Goal: Check status: Check status

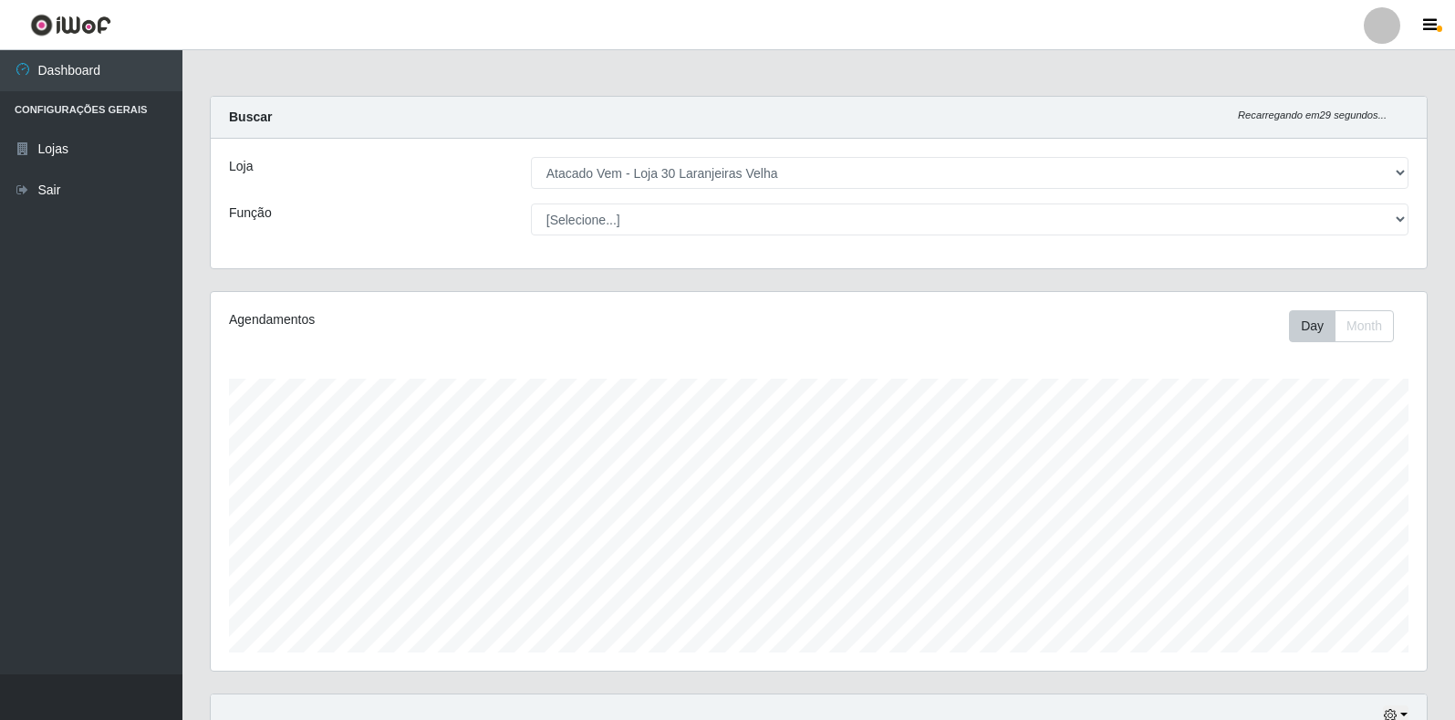
select select "495"
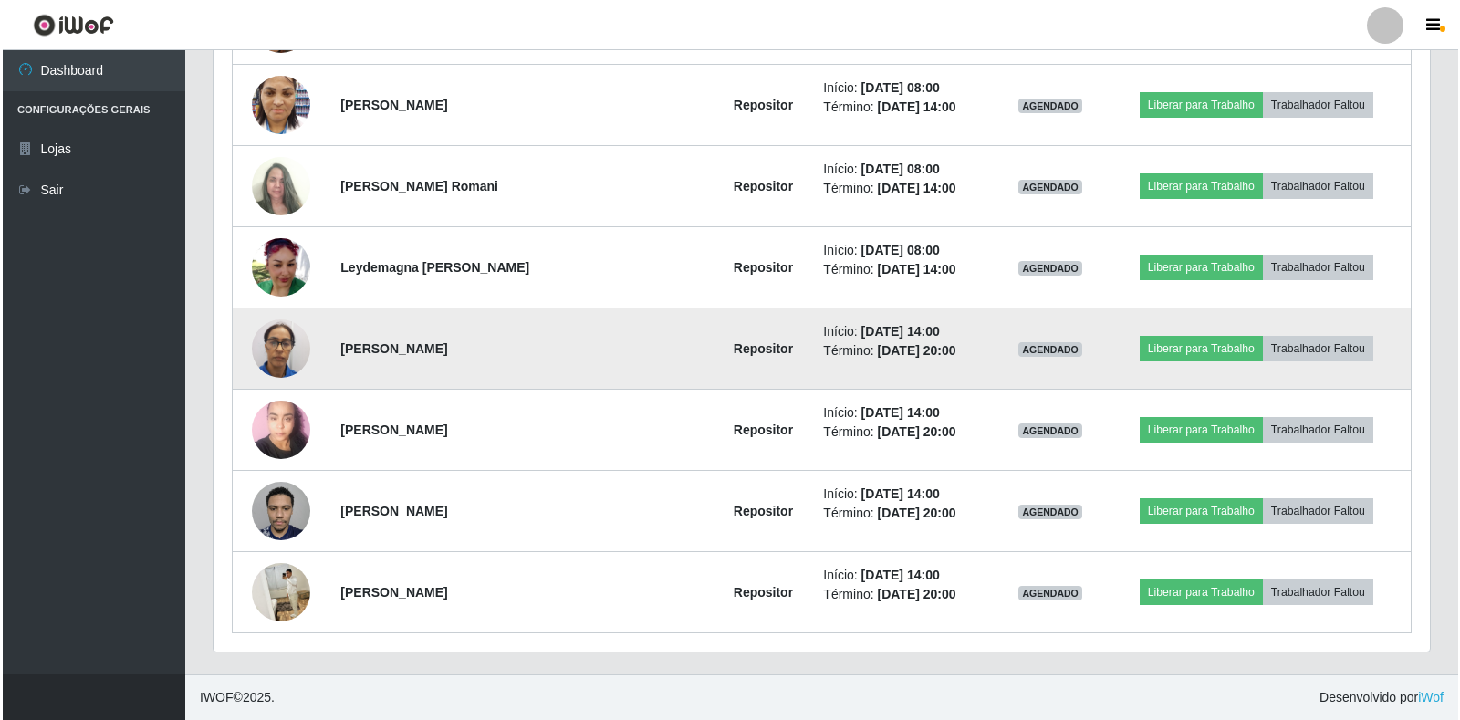
scroll to position [379, 1216]
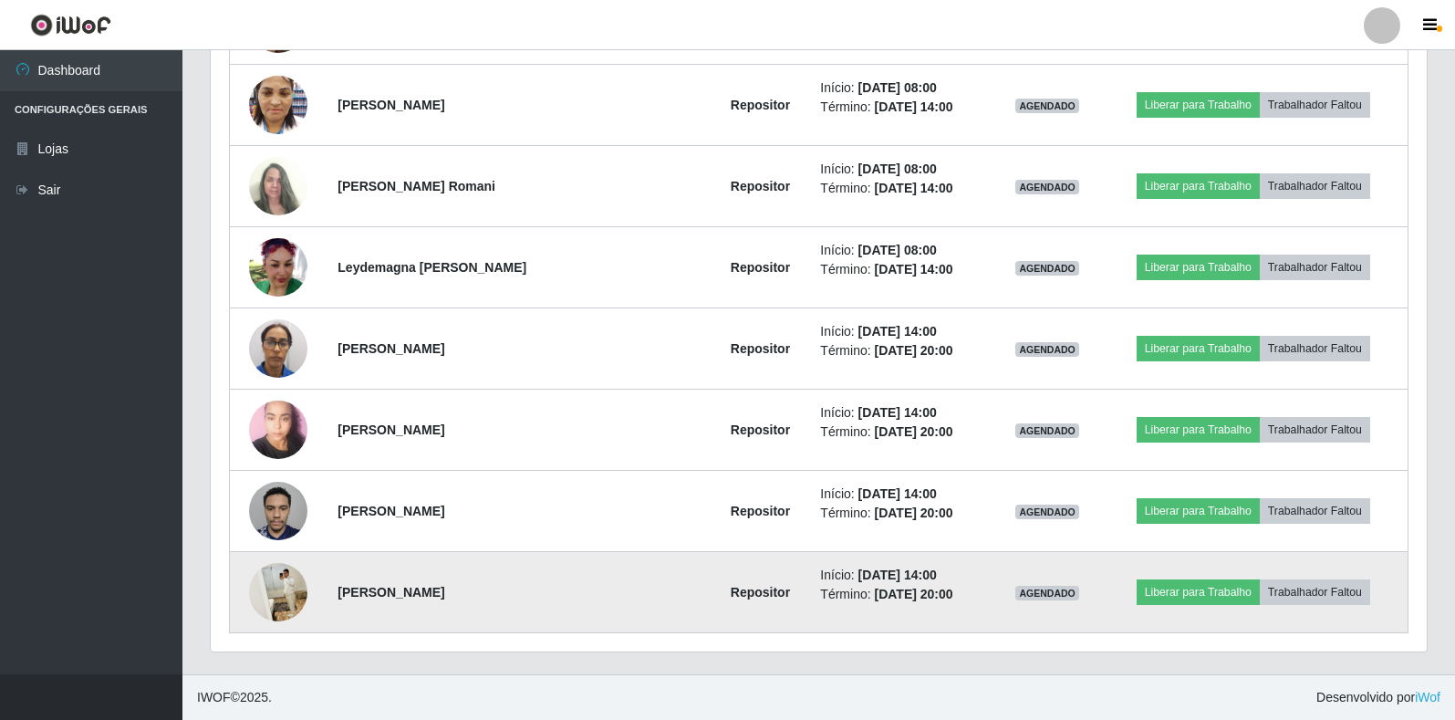
click at [296, 586] on img at bounding box center [278, 592] width 58 height 73
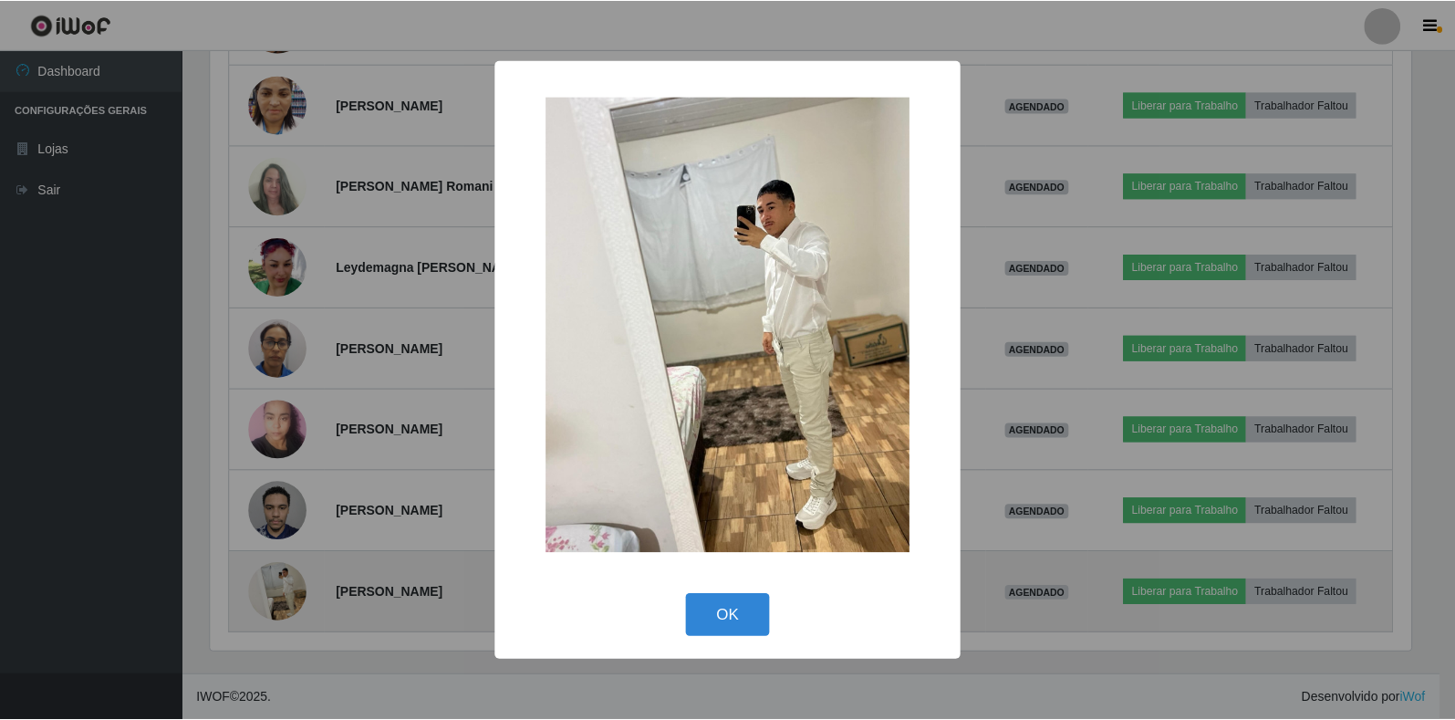
scroll to position [379, 1205]
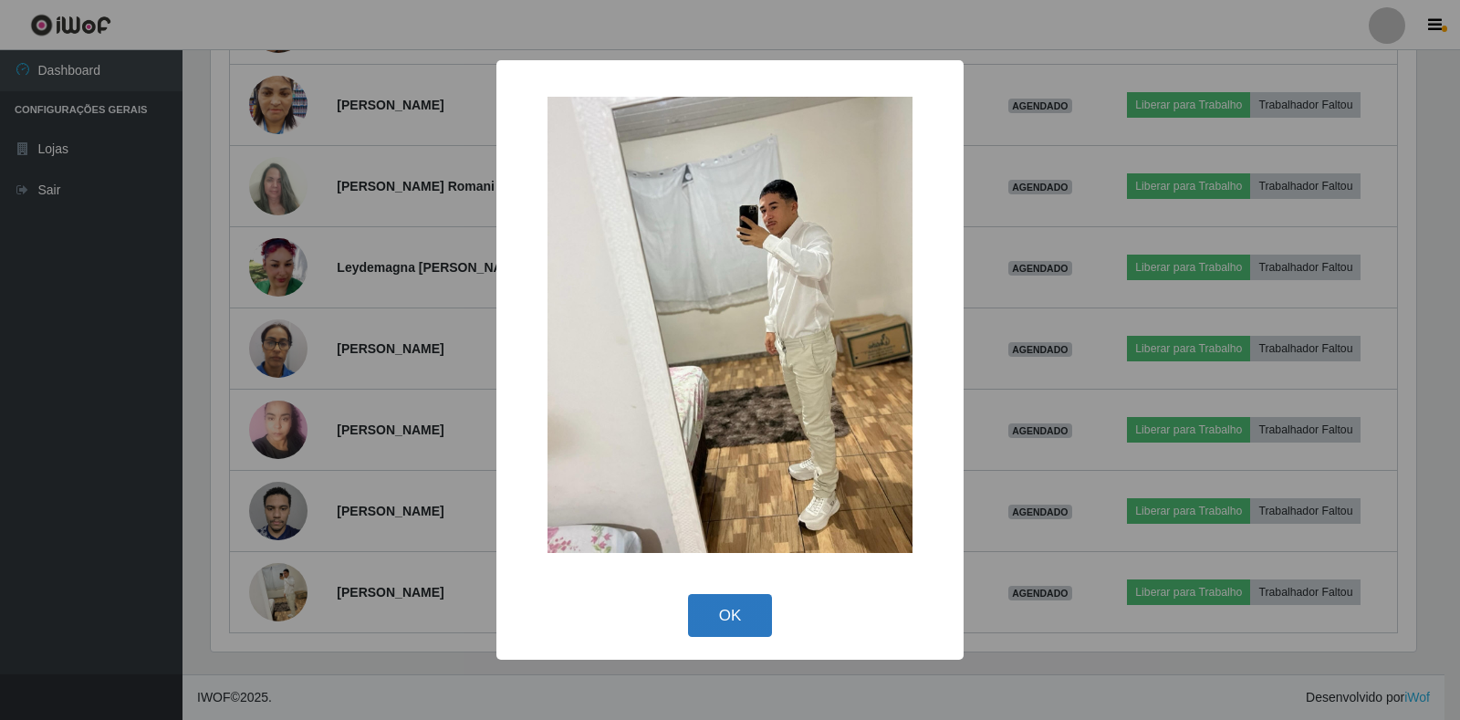
click at [731, 619] on button "OK" at bounding box center [730, 615] width 85 height 43
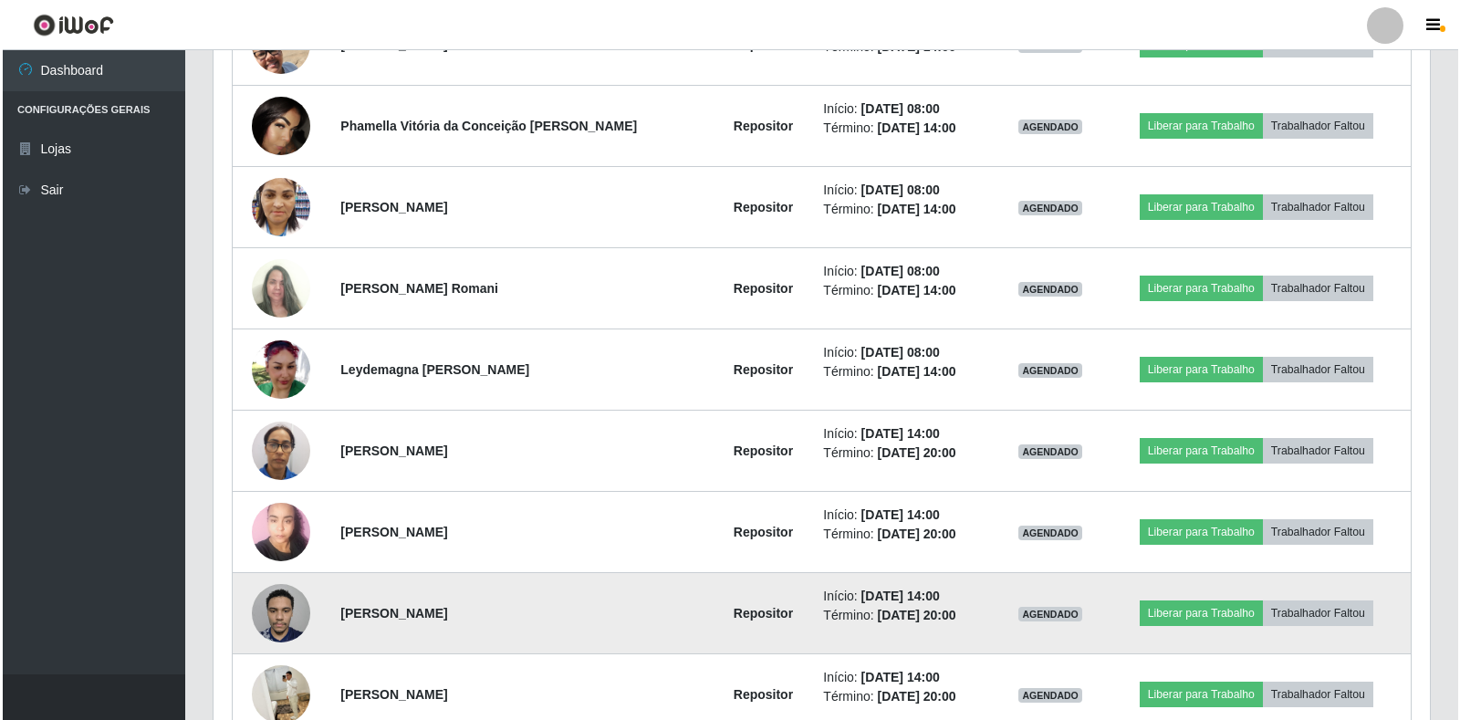
scroll to position [898, 0]
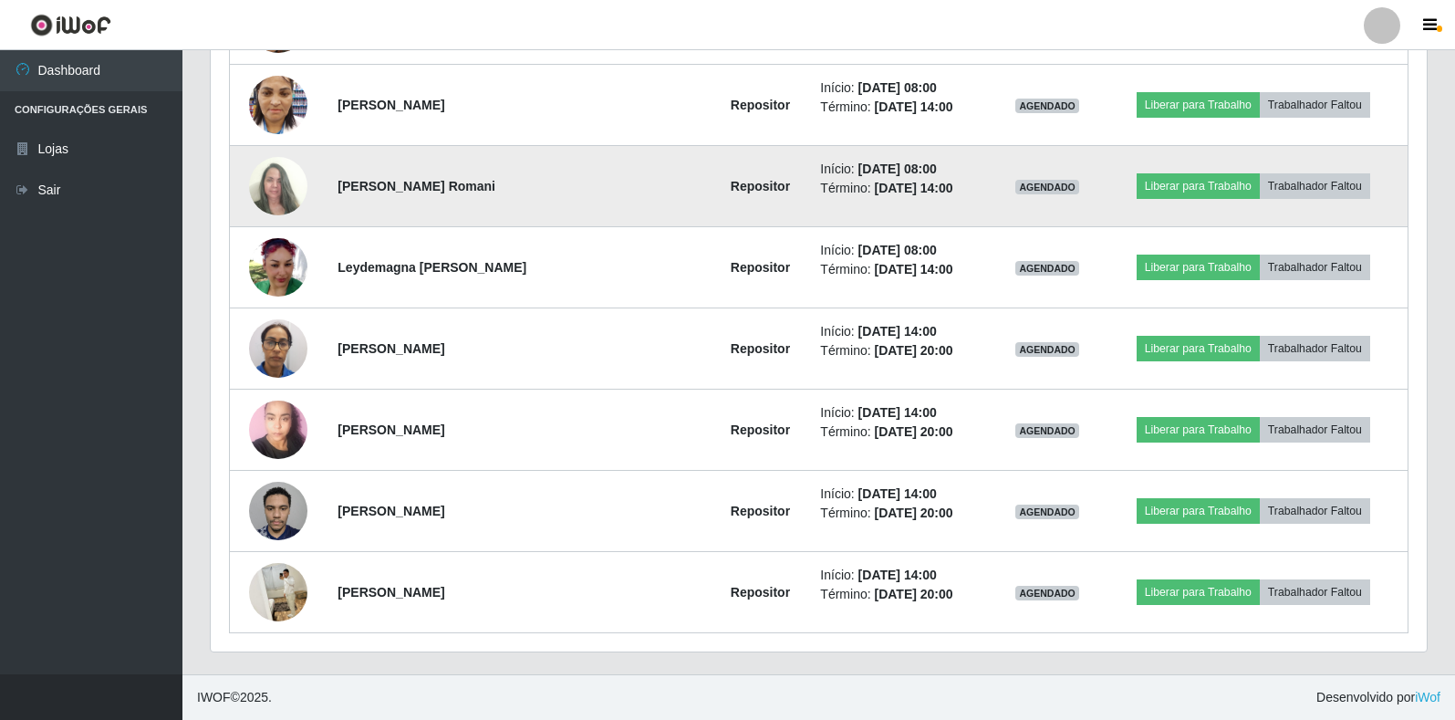
click at [269, 182] on img at bounding box center [278, 186] width 58 height 78
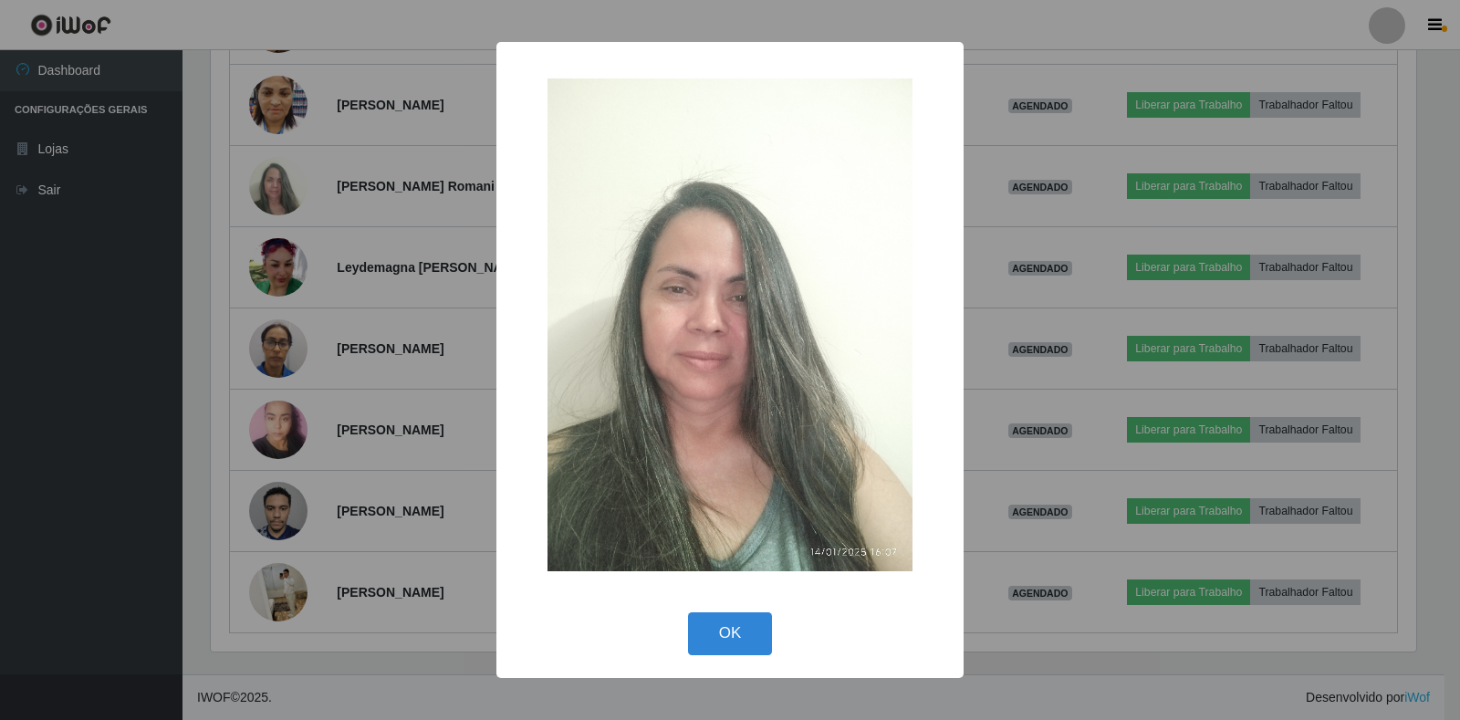
click at [383, 253] on div "× OK Cancel" at bounding box center [730, 360] width 1460 height 720
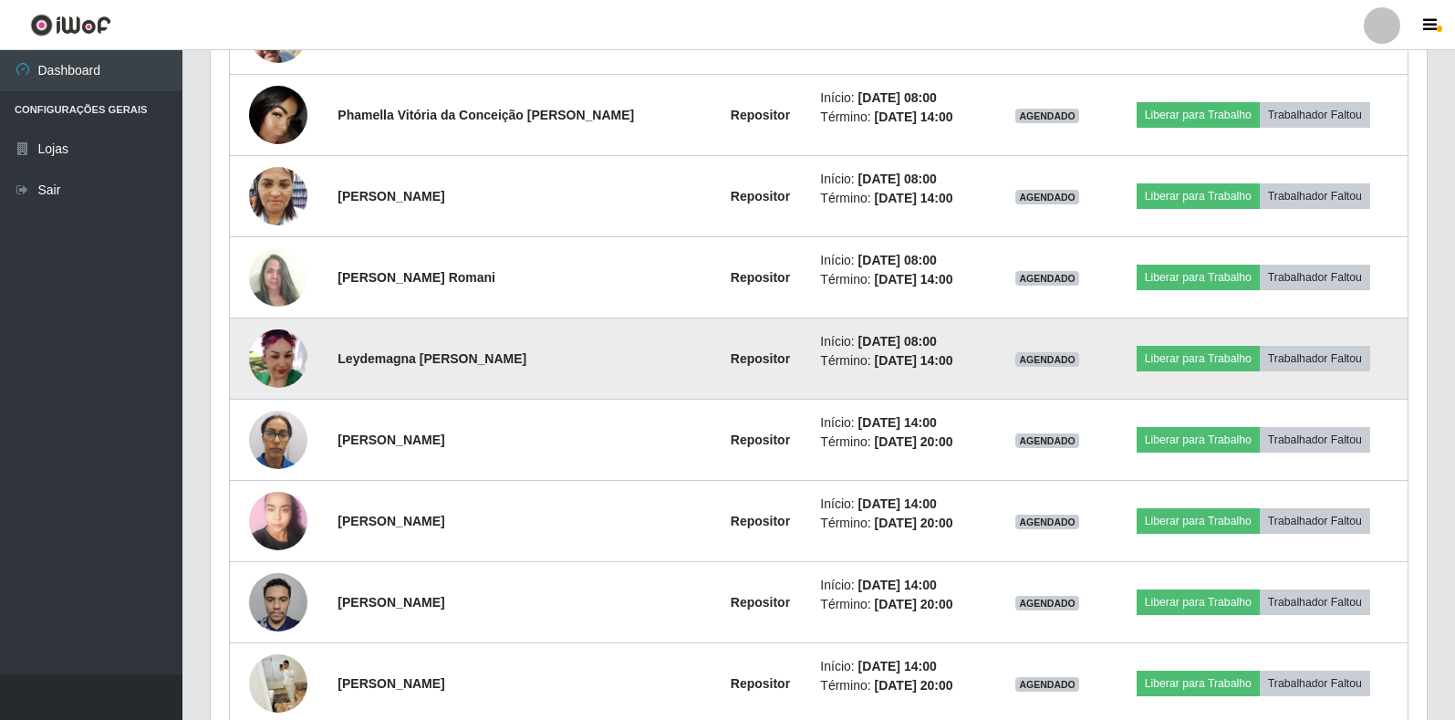
scroll to position [898, 0]
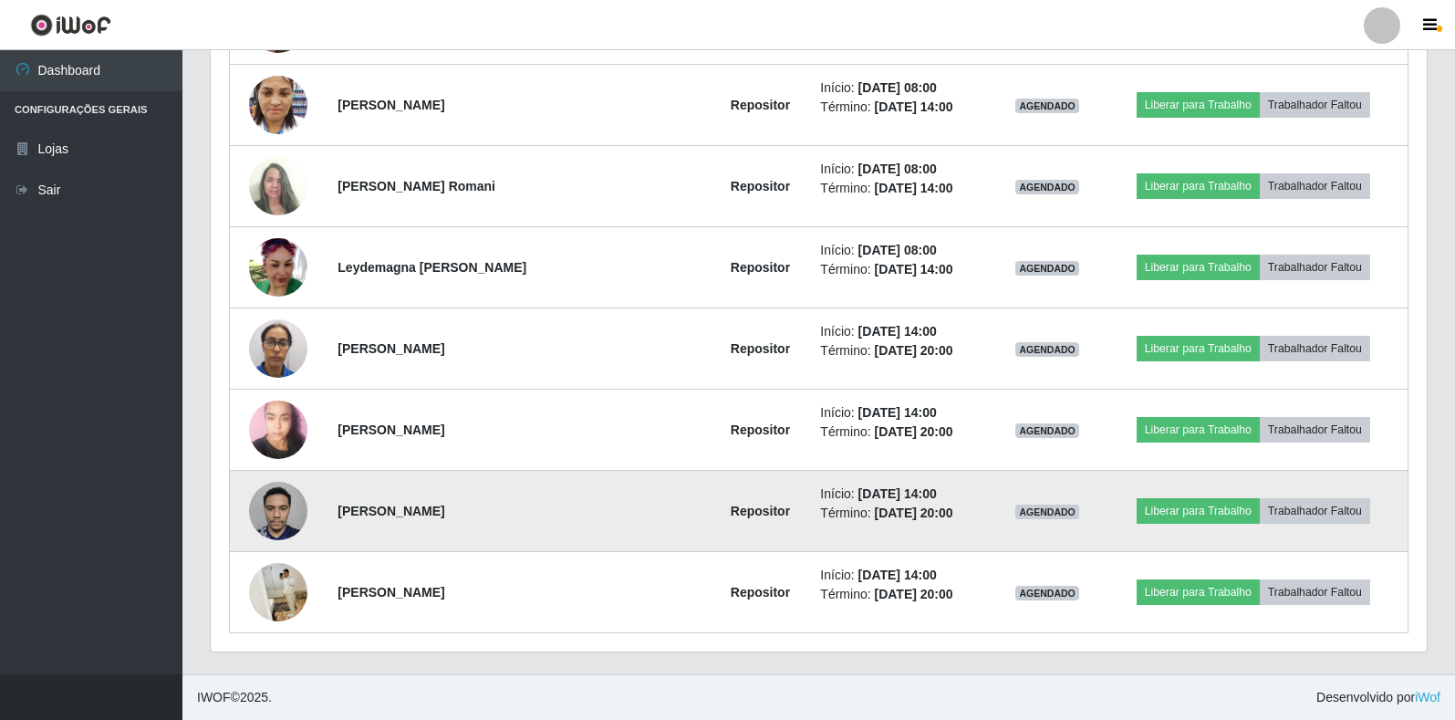
click at [292, 505] on img at bounding box center [278, 511] width 58 height 78
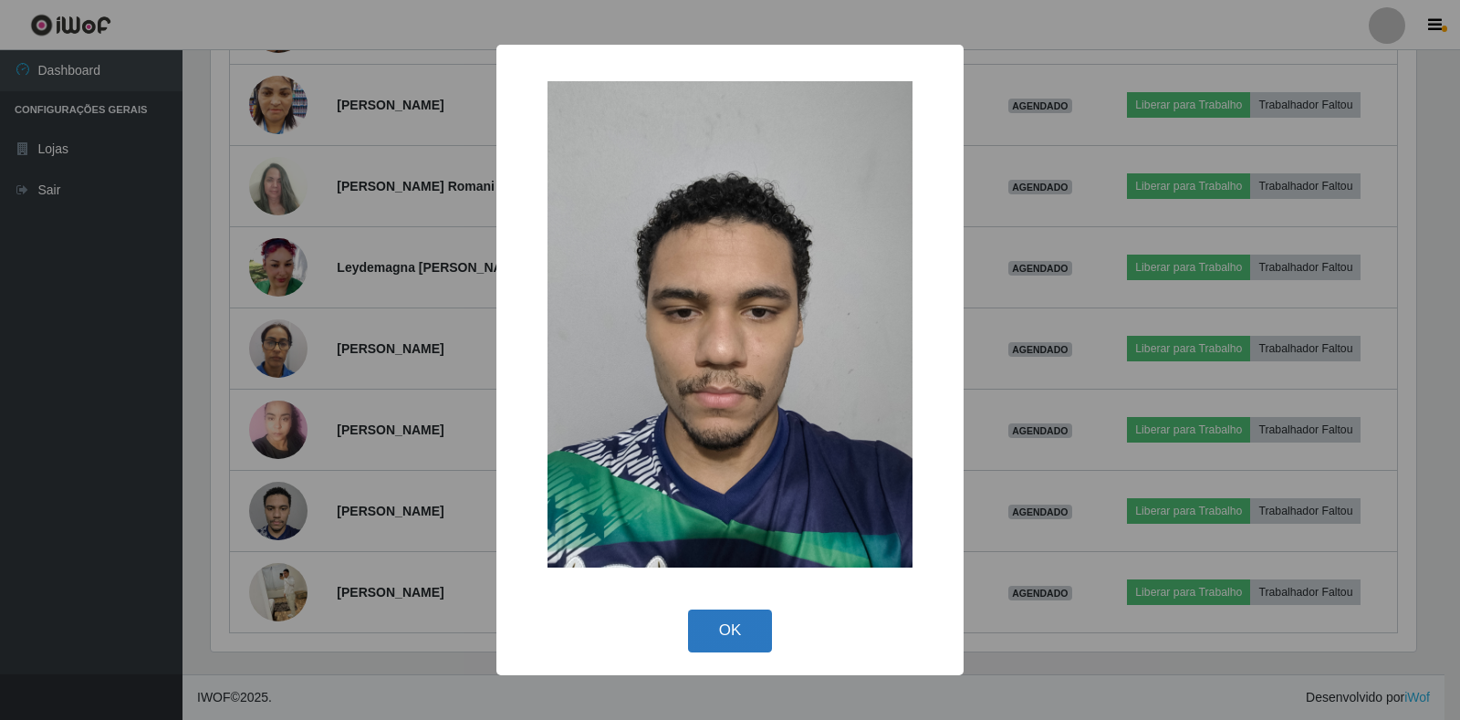
click at [717, 622] on button "OK" at bounding box center [730, 630] width 85 height 43
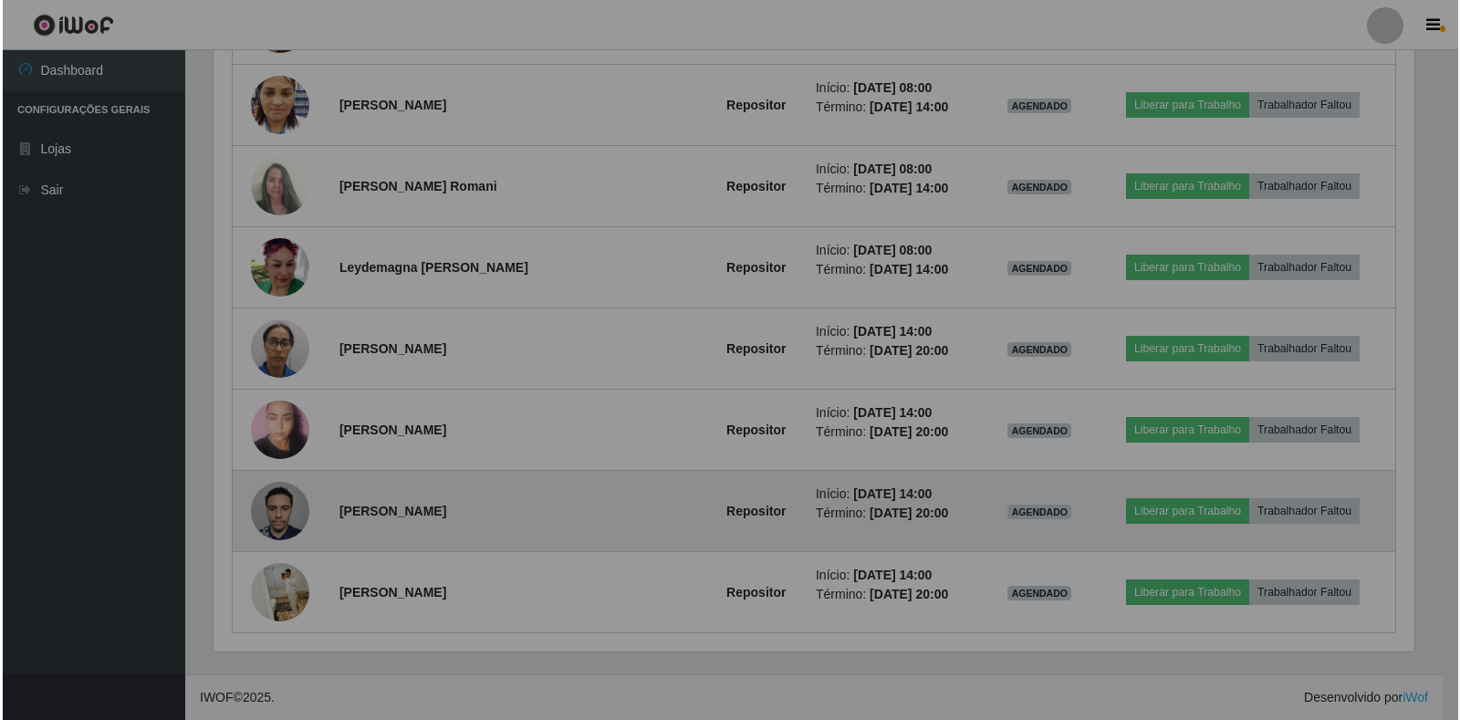
scroll to position [379, 1216]
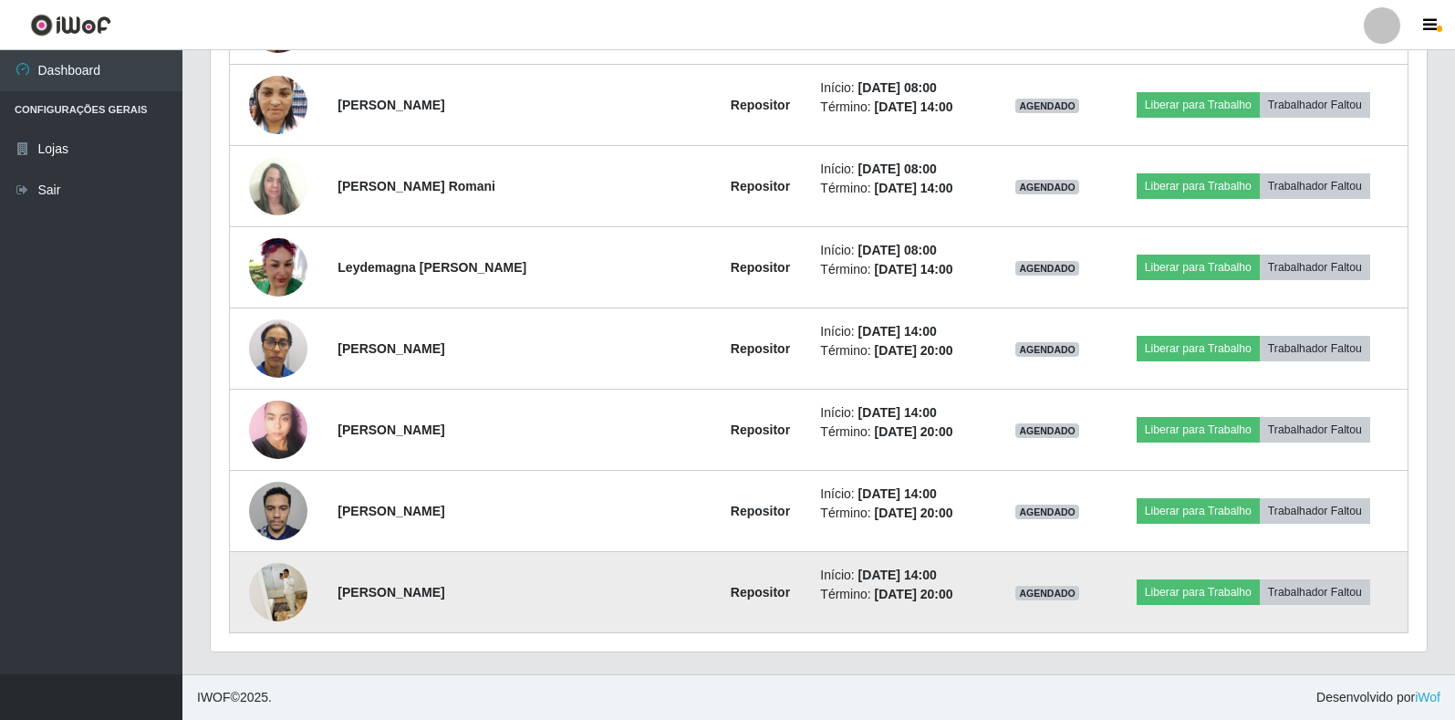
click at [293, 604] on img at bounding box center [278, 592] width 58 height 73
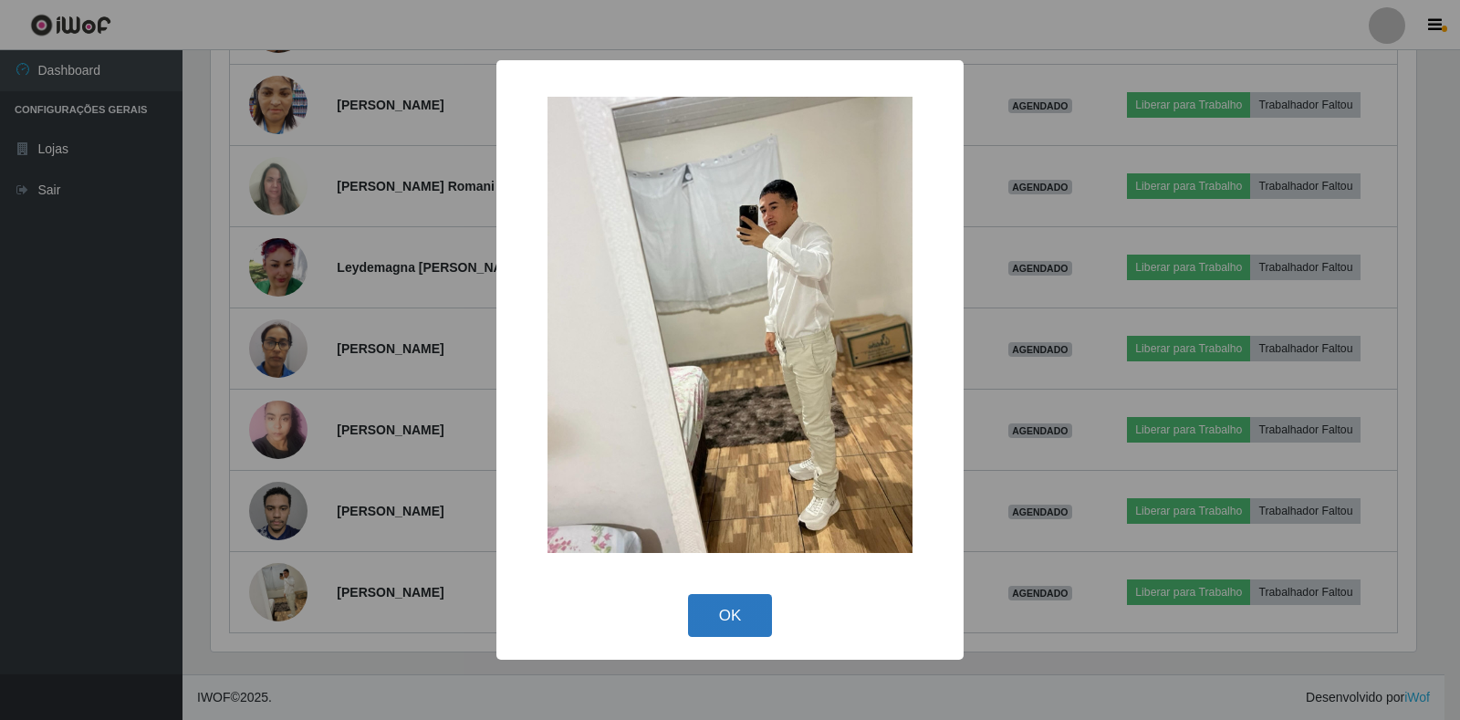
click at [741, 611] on button "OK" at bounding box center [730, 615] width 85 height 43
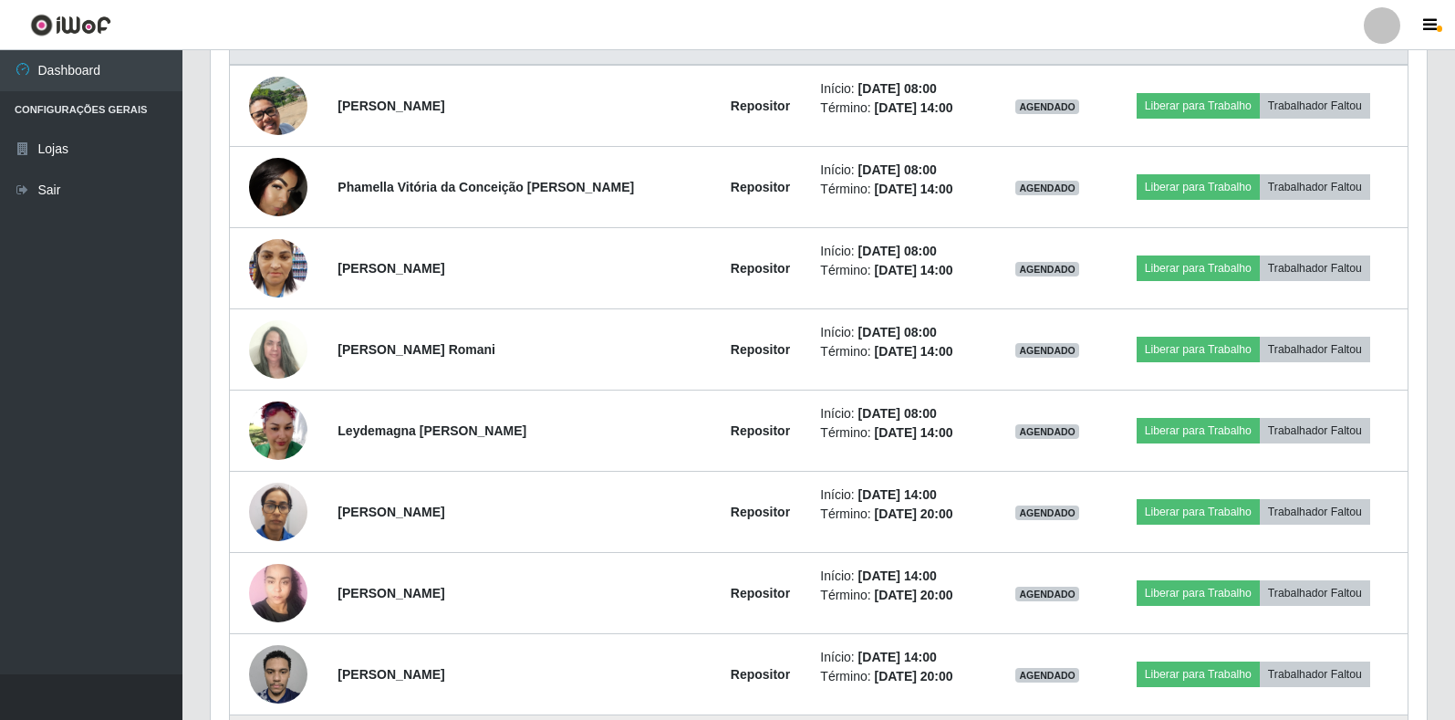
scroll to position [715, 0]
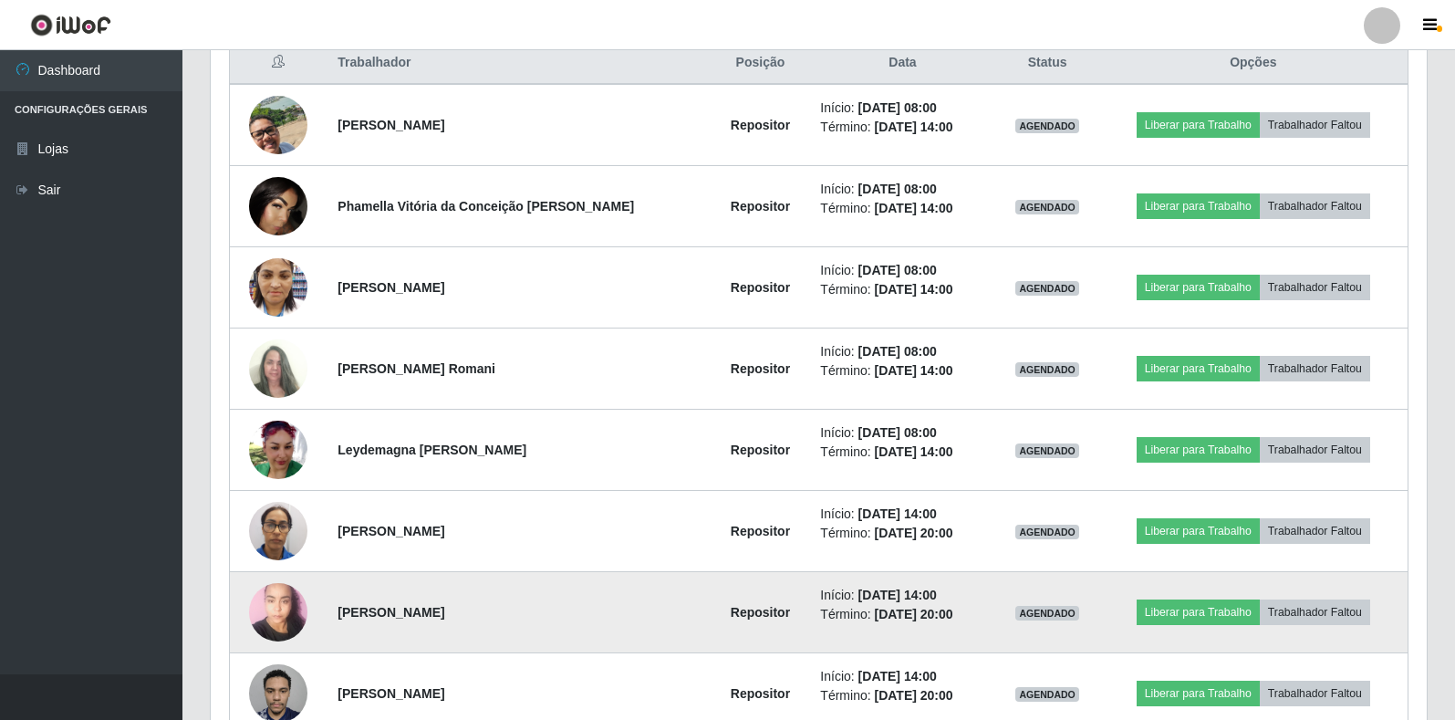
click at [284, 609] on img at bounding box center [278, 612] width 58 height 78
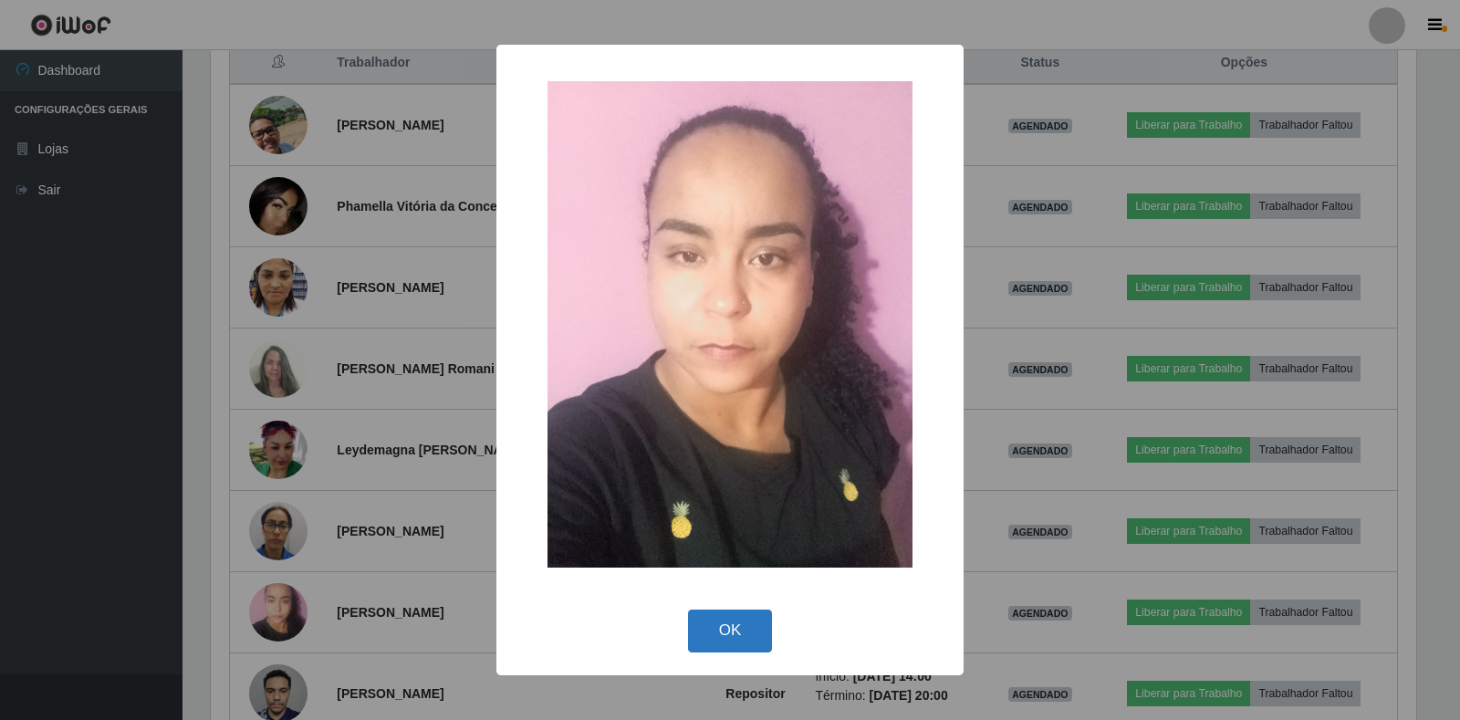
click at [721, 639] on button "OK" at bounding box center [730, 630] width 85 height 43
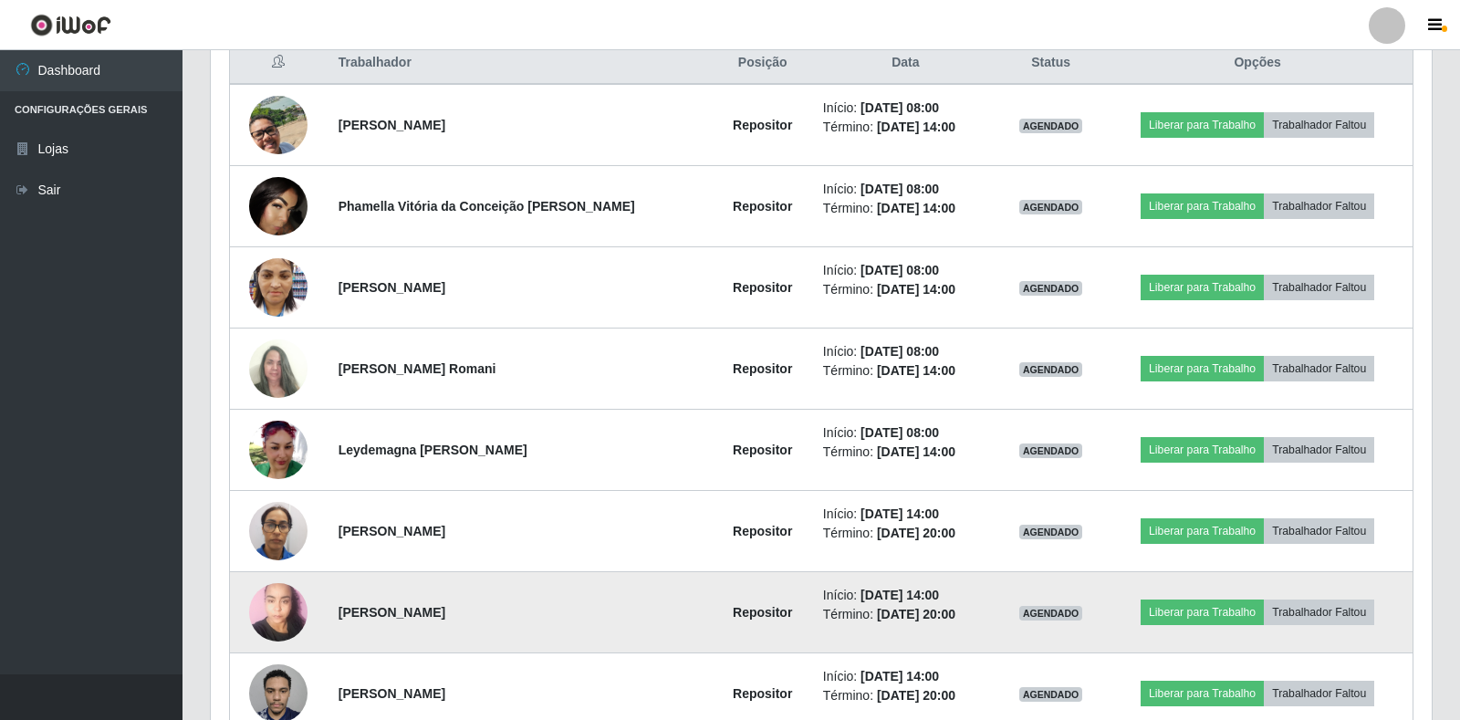
scroll to position [379, 1216]
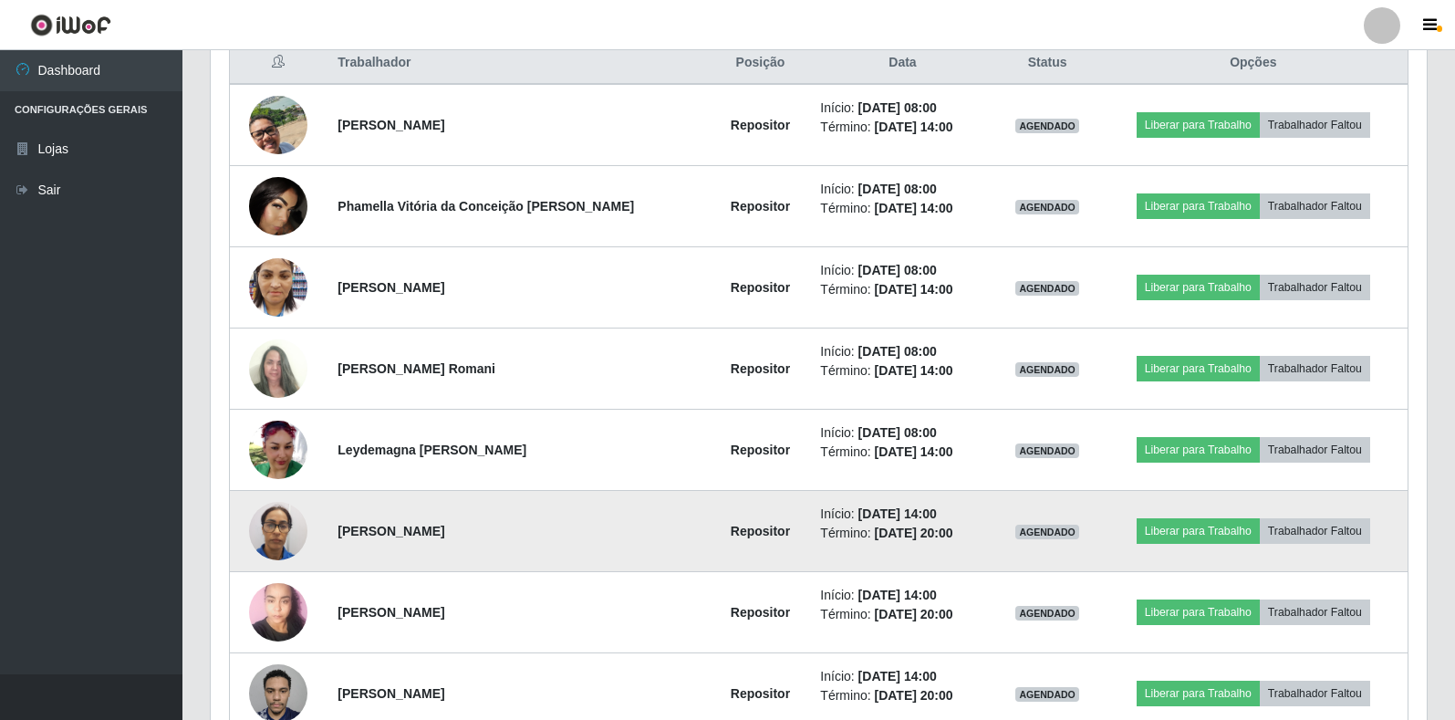
click at [264, 544] on img at bounding box center [278, 531] width 58 height 78
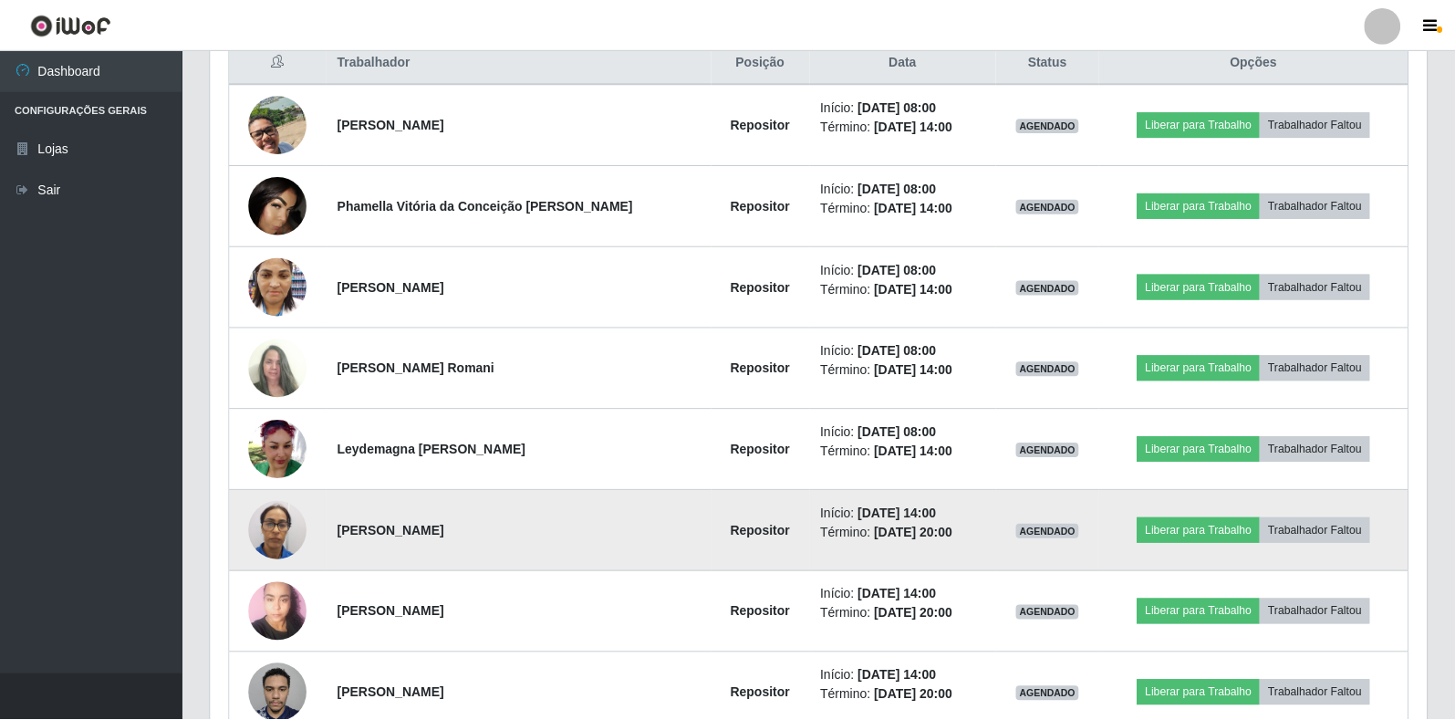
scroll to position [379, 1205]
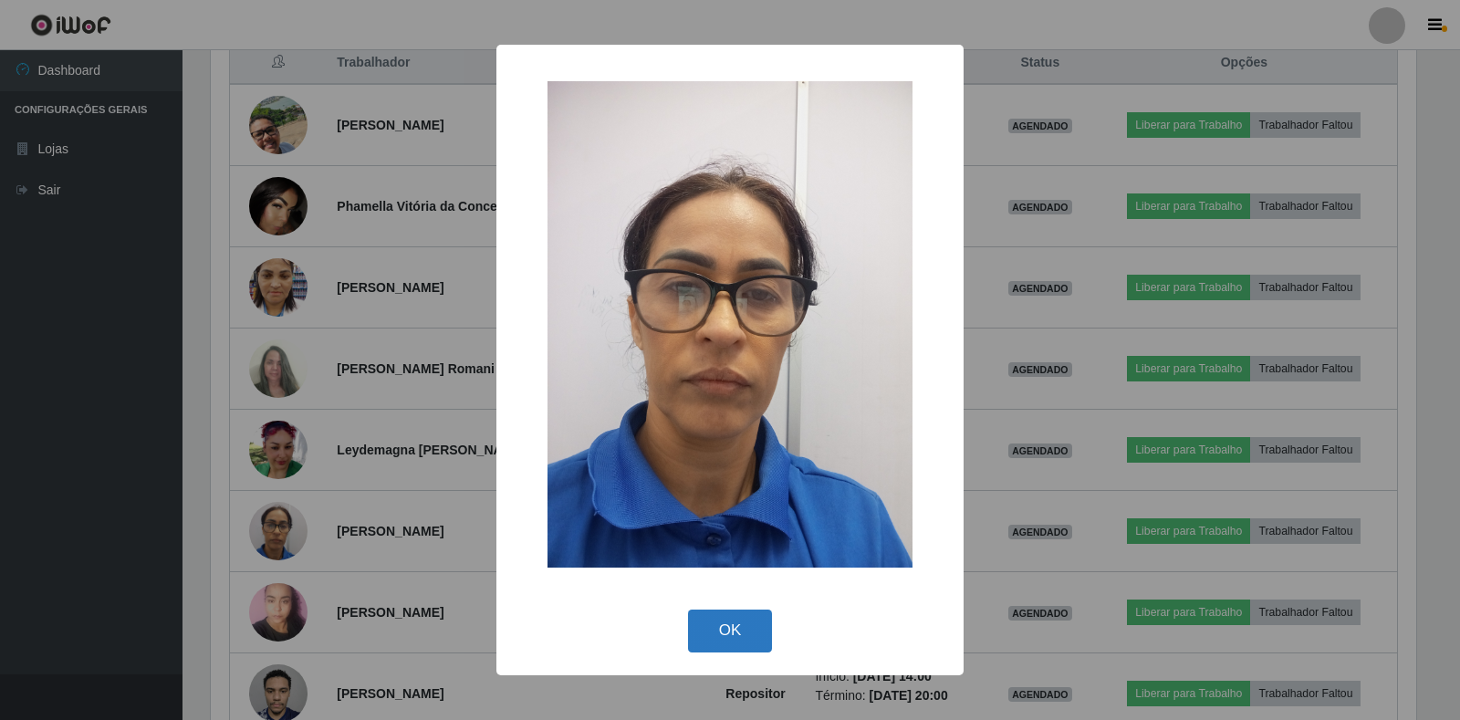
click at [730, 645] on button "OK" at bounding box center [730, 630] width 85 height 43
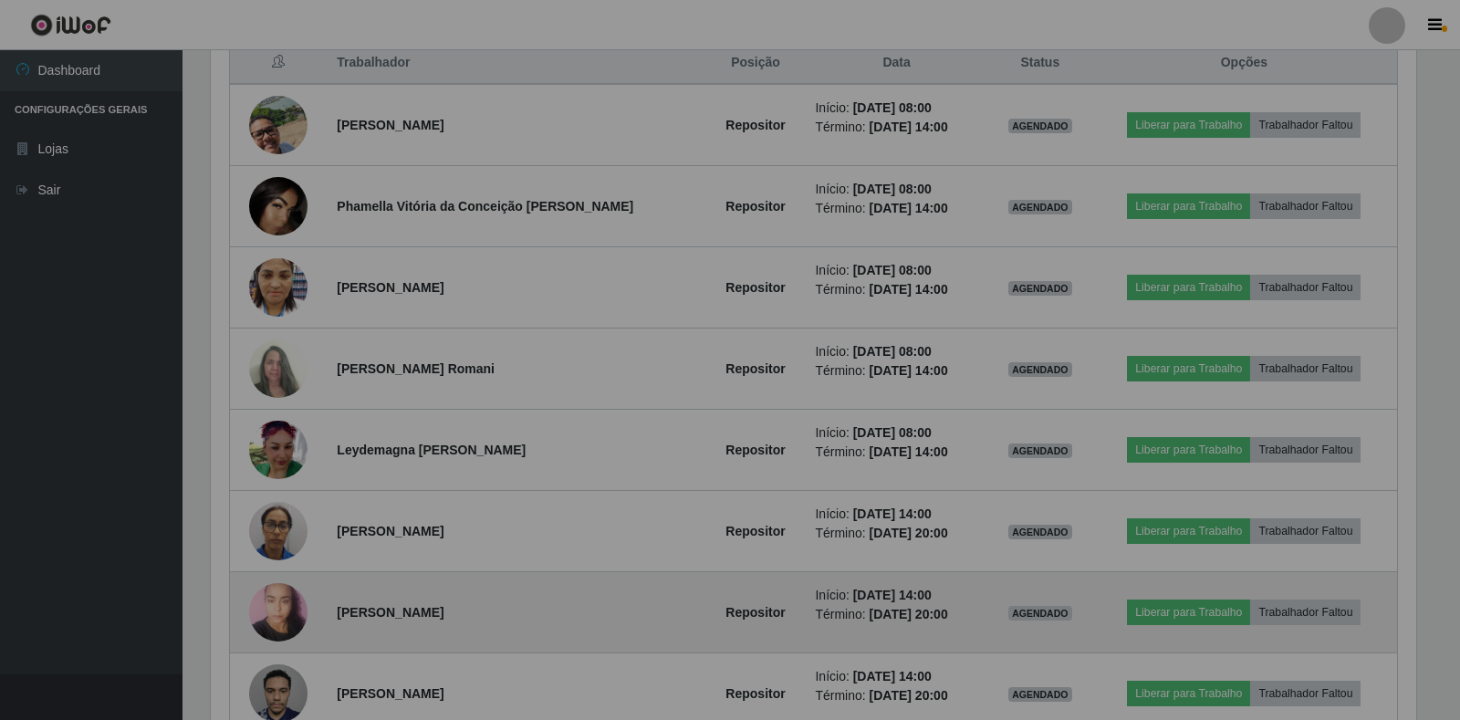
scroll to position [379, 1216]
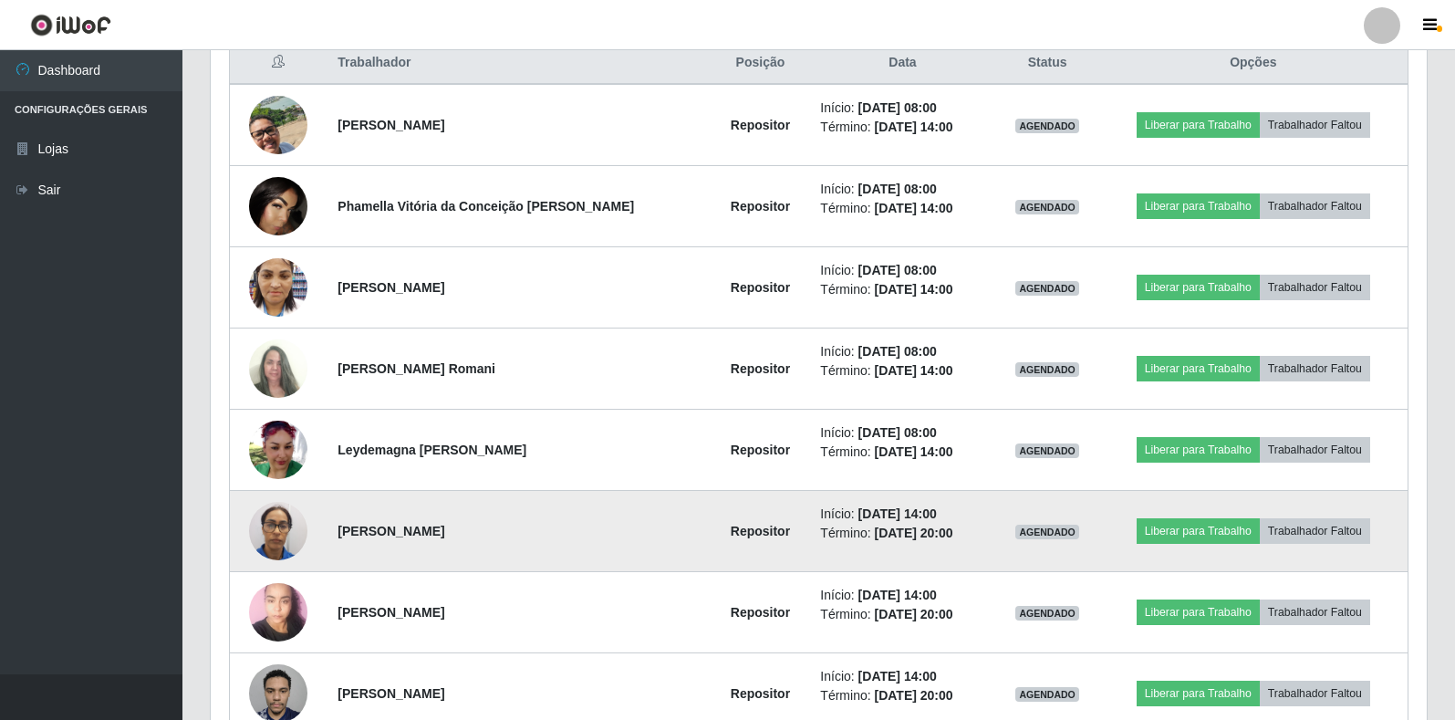
click at [258, 531] on img at bounding box center [278, 531] width 58 height 78
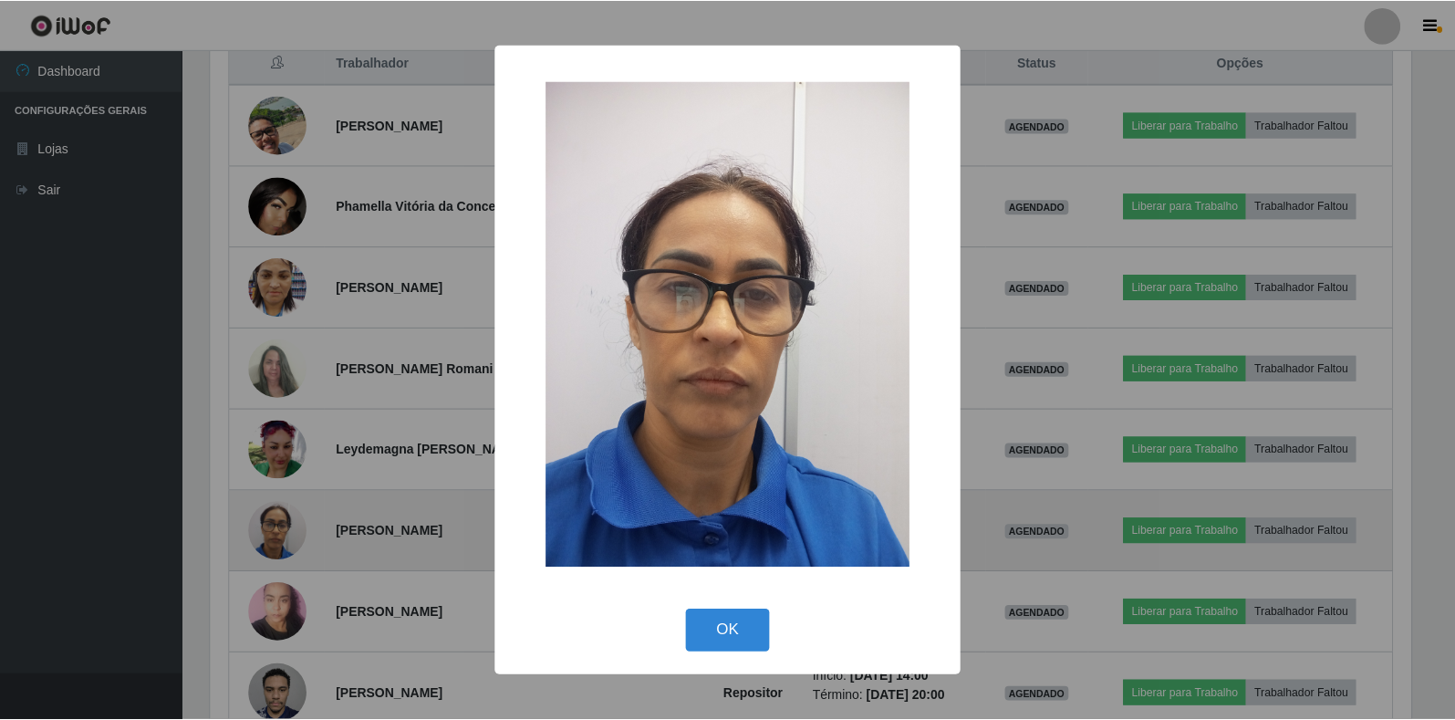
scroll to position [379, 1205]
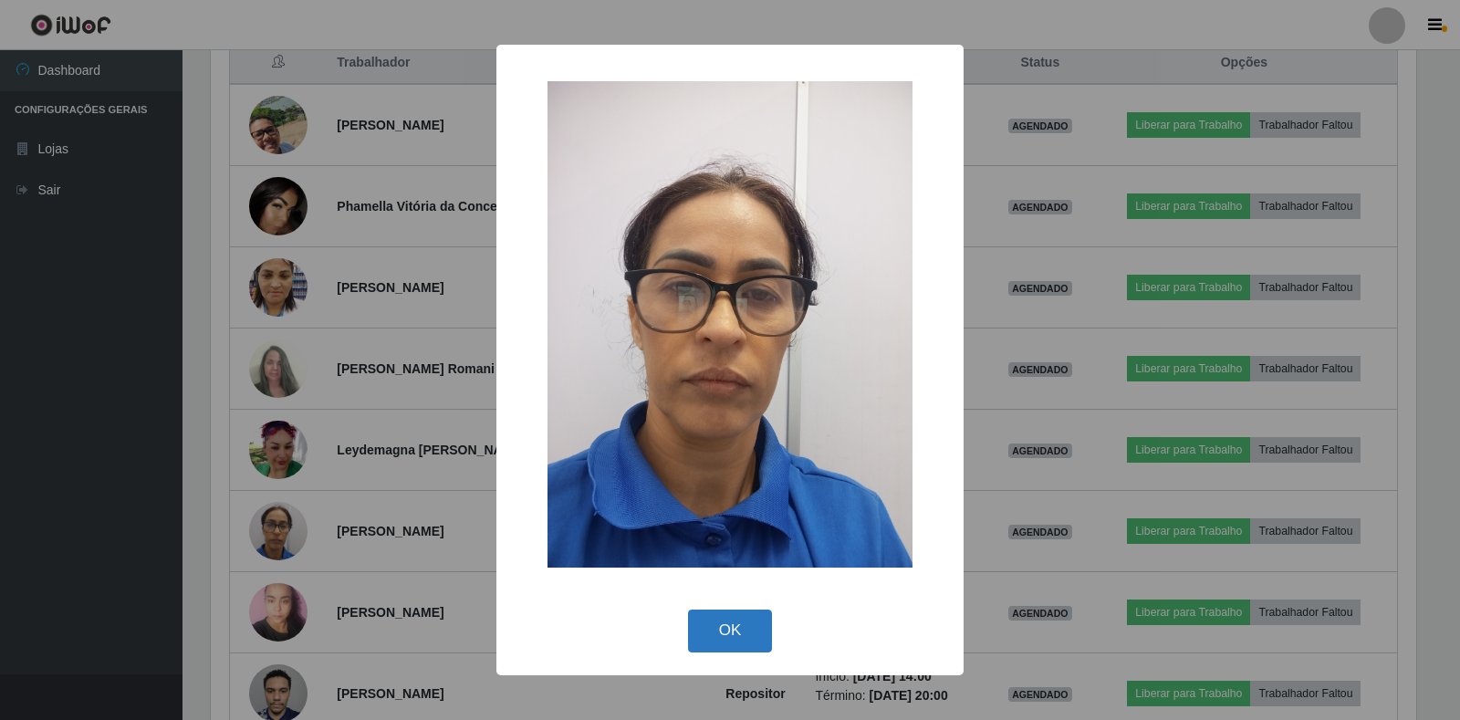
click at [722, 631] on button "OK" at bounding box center [730, 630] width 85 height 43
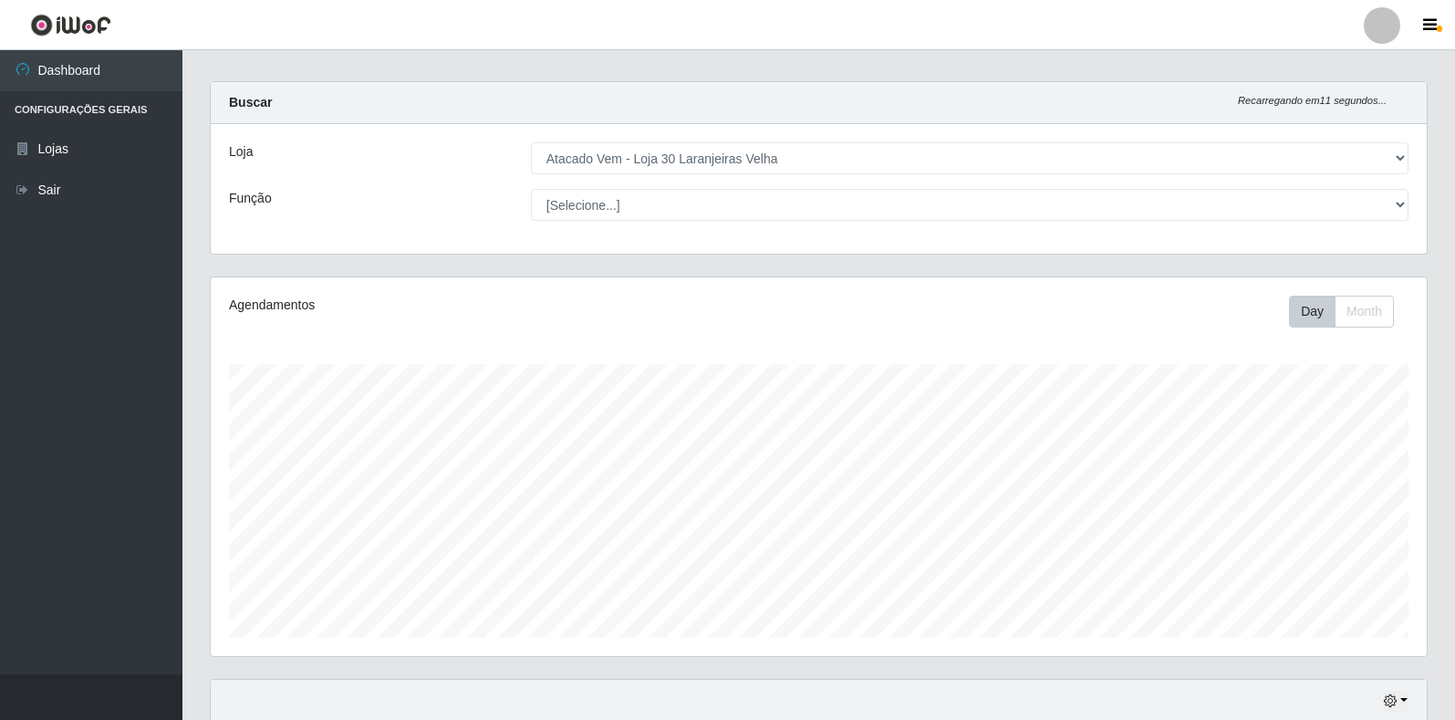
scroll to position [0, 0]
